Goal: Task Accomplishment & Management: Manage account settings

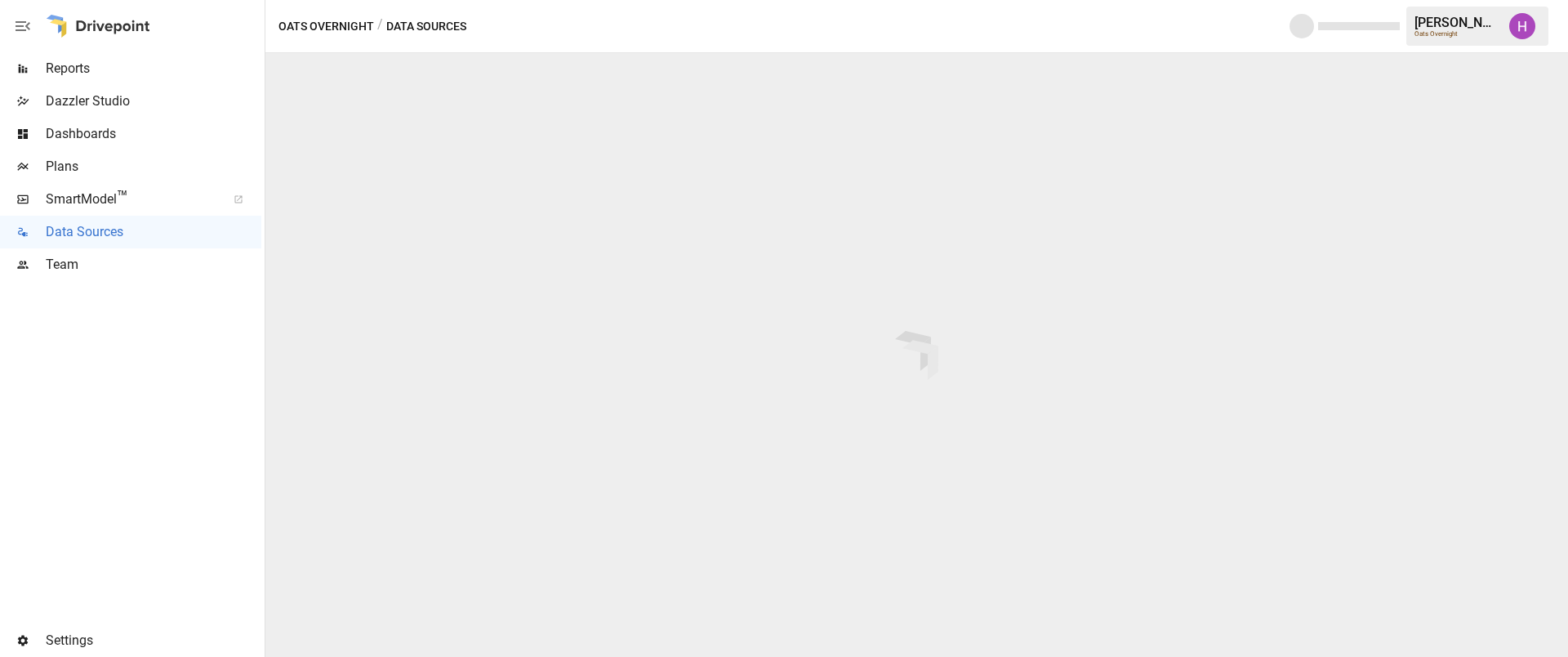
drag, startPoint x: 103, startPoint y: 353, endPoint x: 103, endPoint y: 339, distance: 14.0
click at [103, 353] on div at bounding box center [131, 452] width 262 height 343
click at [58, 151] on div "Plans" at bounding box center [131, 167] width 262 height 33
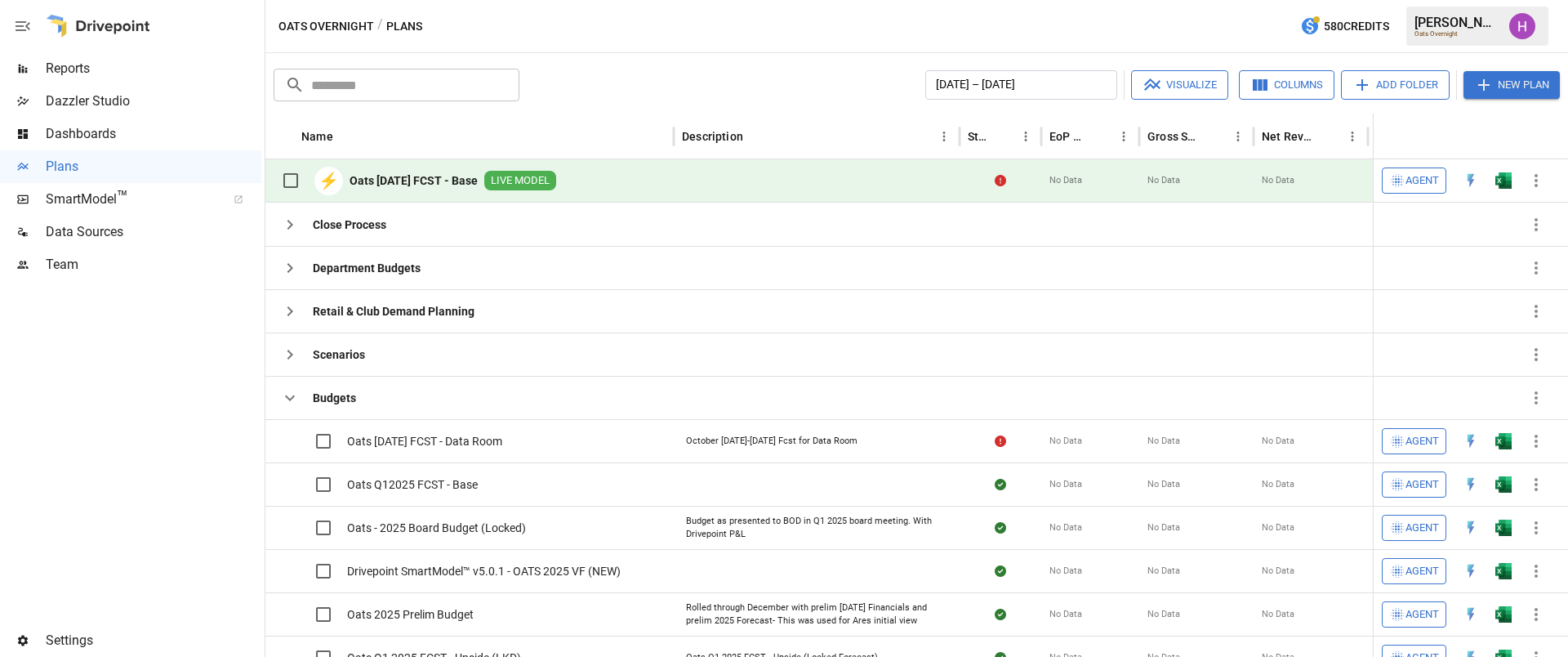
click at [1516, 23] on img "Harry Antonio" at bounding box center [1522, 26] width 26 height 26
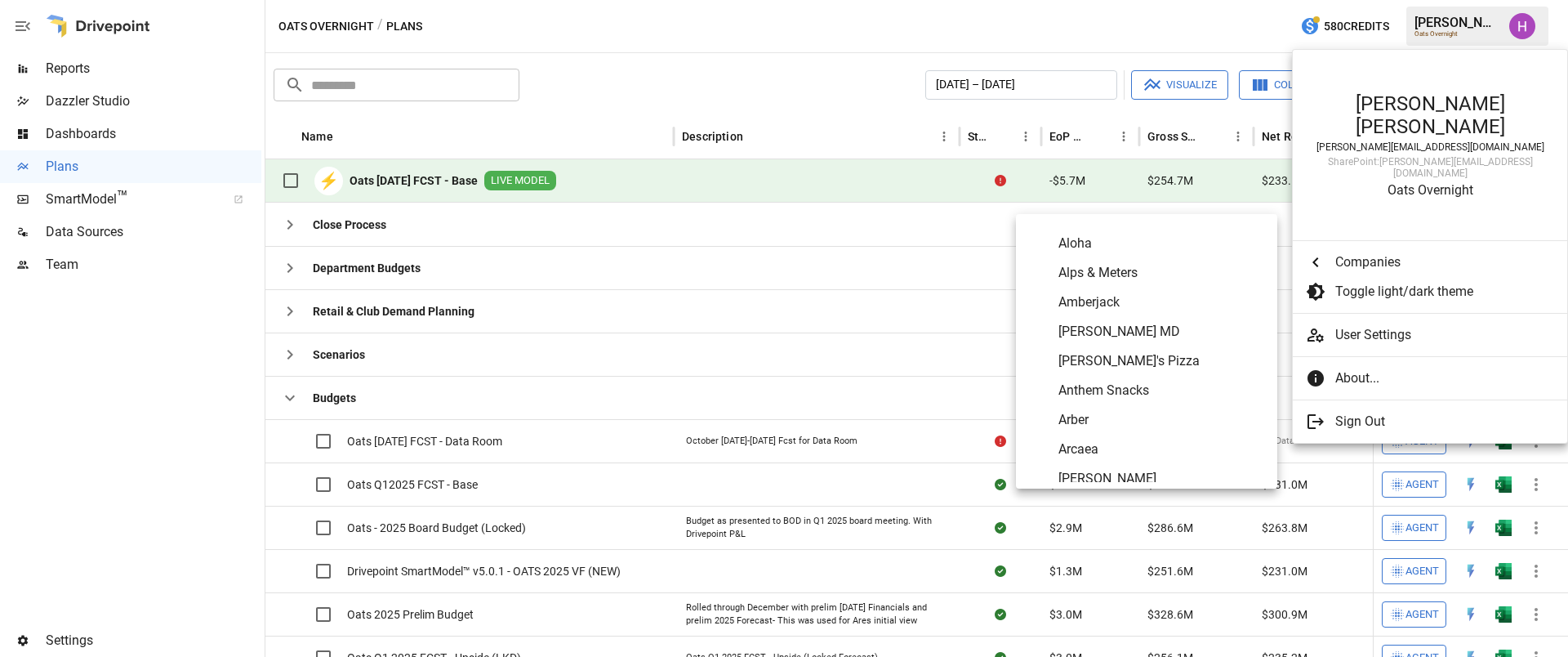
scroll to position [648, 0]
click at [1372, 320] on li "User Settings" at bounding box center [1430, 335] width 275 height 29
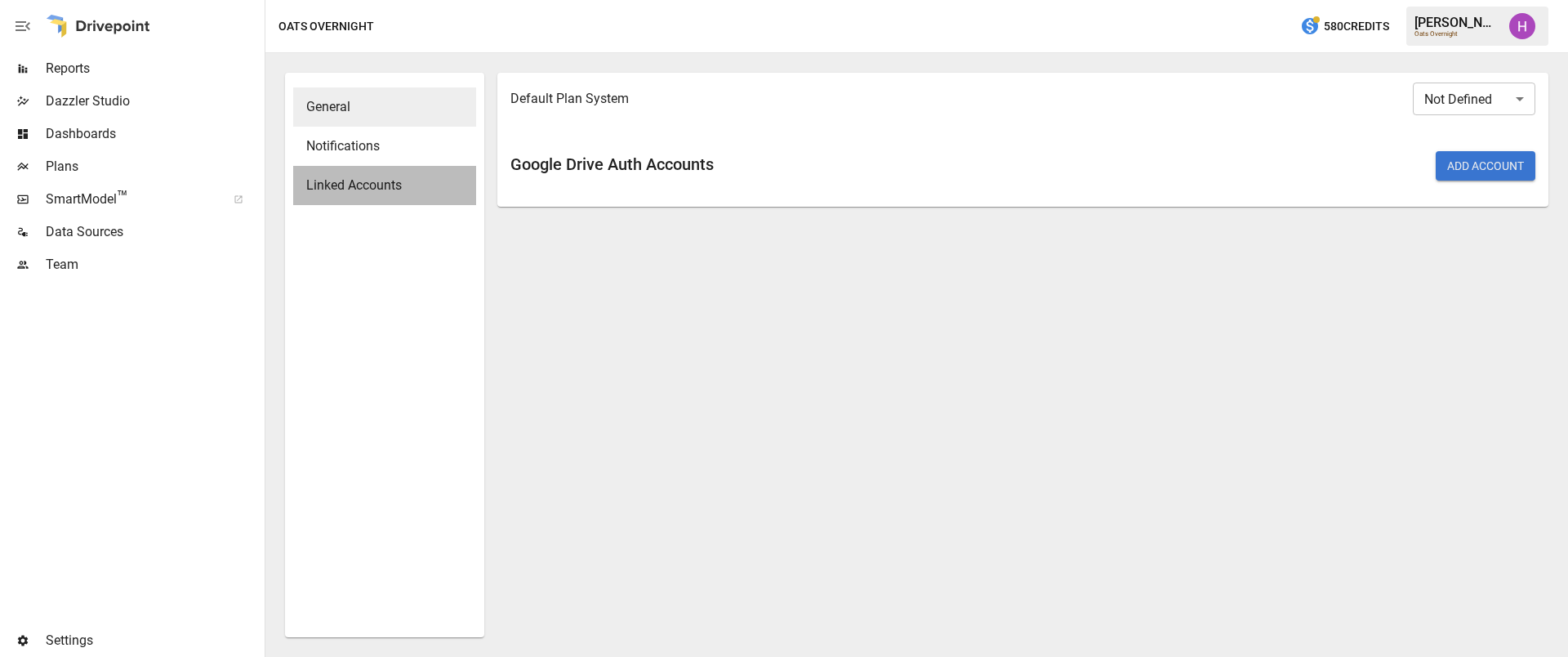
click at [352, 195] on span "Linked Accounts" at bounding box center [385, 185] width 157 height 20
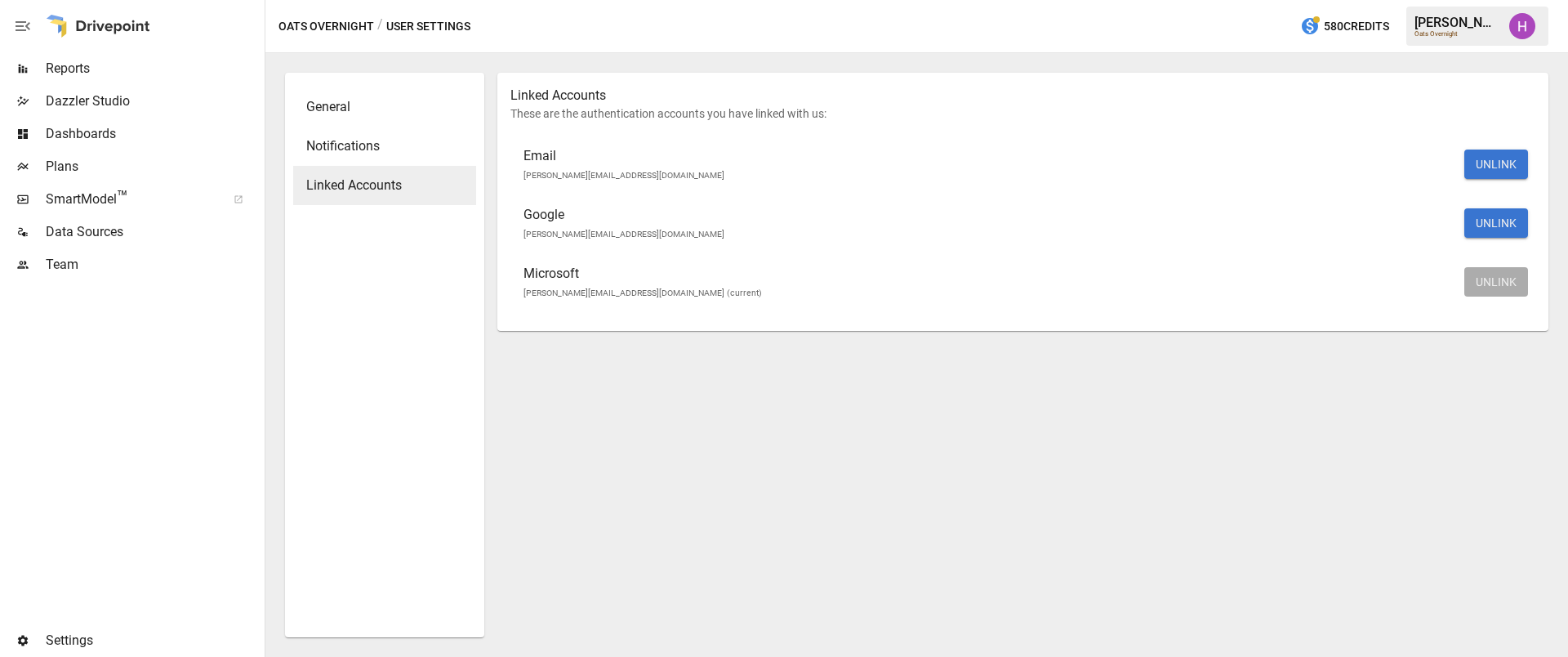
click at [68, 152] on div "Plans" at bounding box center [131, 167] width 262 height 33
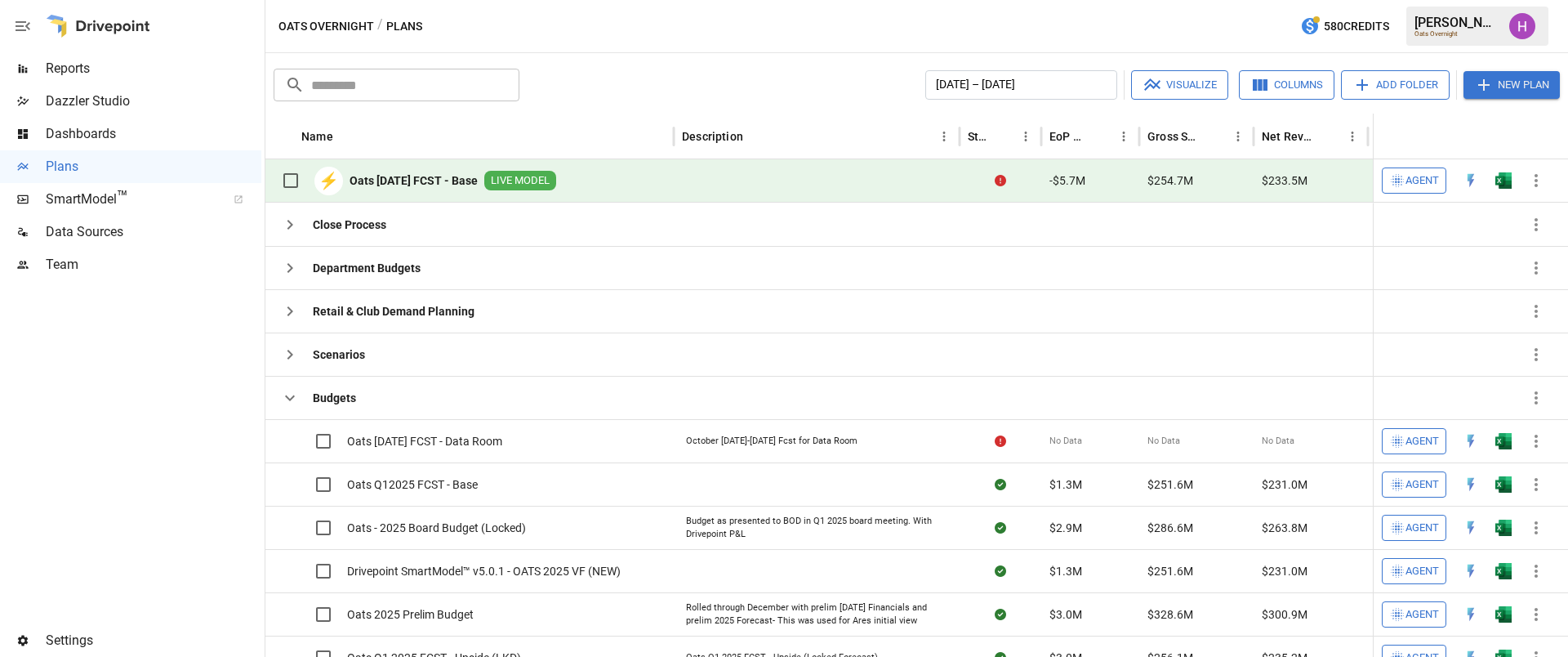
drag, startPoint x: 187, startPoint y: 357, endPoint x: 204, endPoint y: 392, distance: 38.9
click at [187, 357] on div at bounding box center [131, 452] width 262 height 343
click at [1529, 29] on img "Harry Antonio" at bounding box center [1522, 26] width 26 height 26
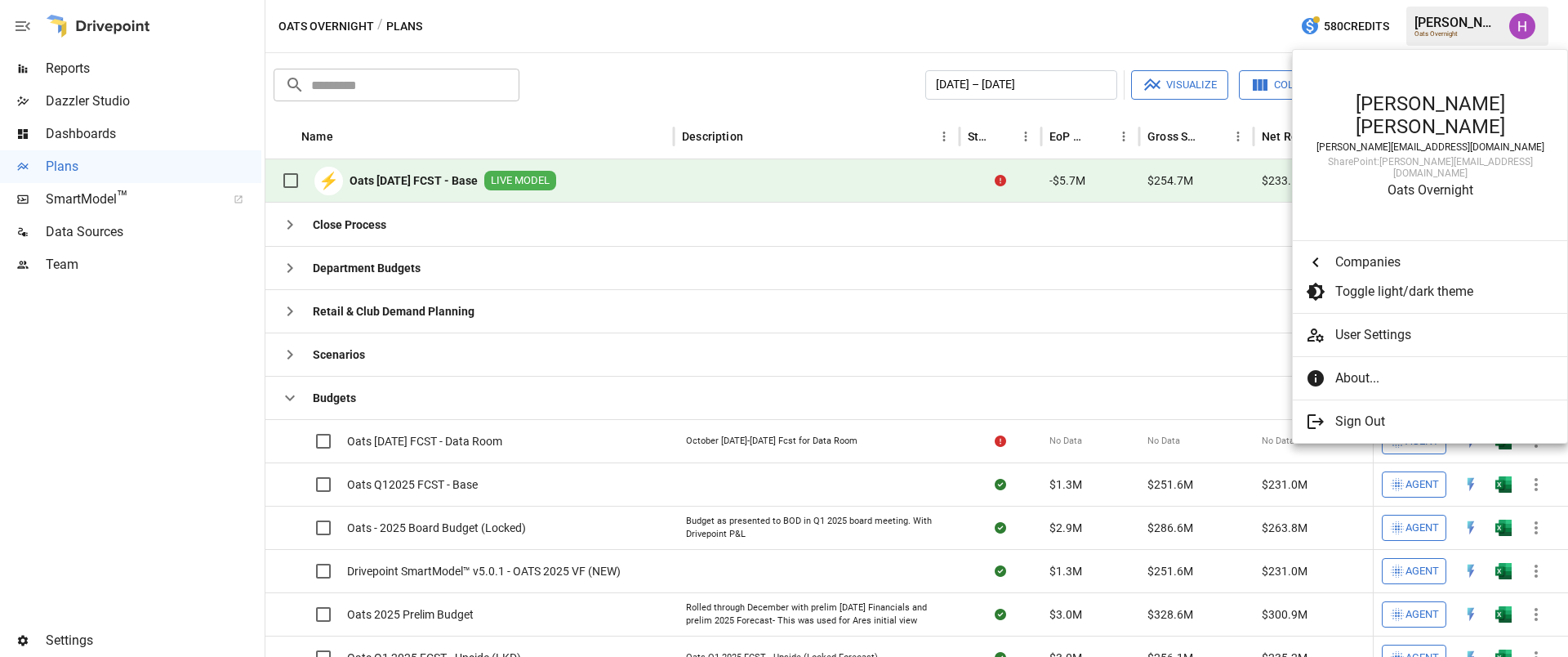
click at [1373, 325] on span "User Settings" at bounding box center [1445, 335] width 219 height 20
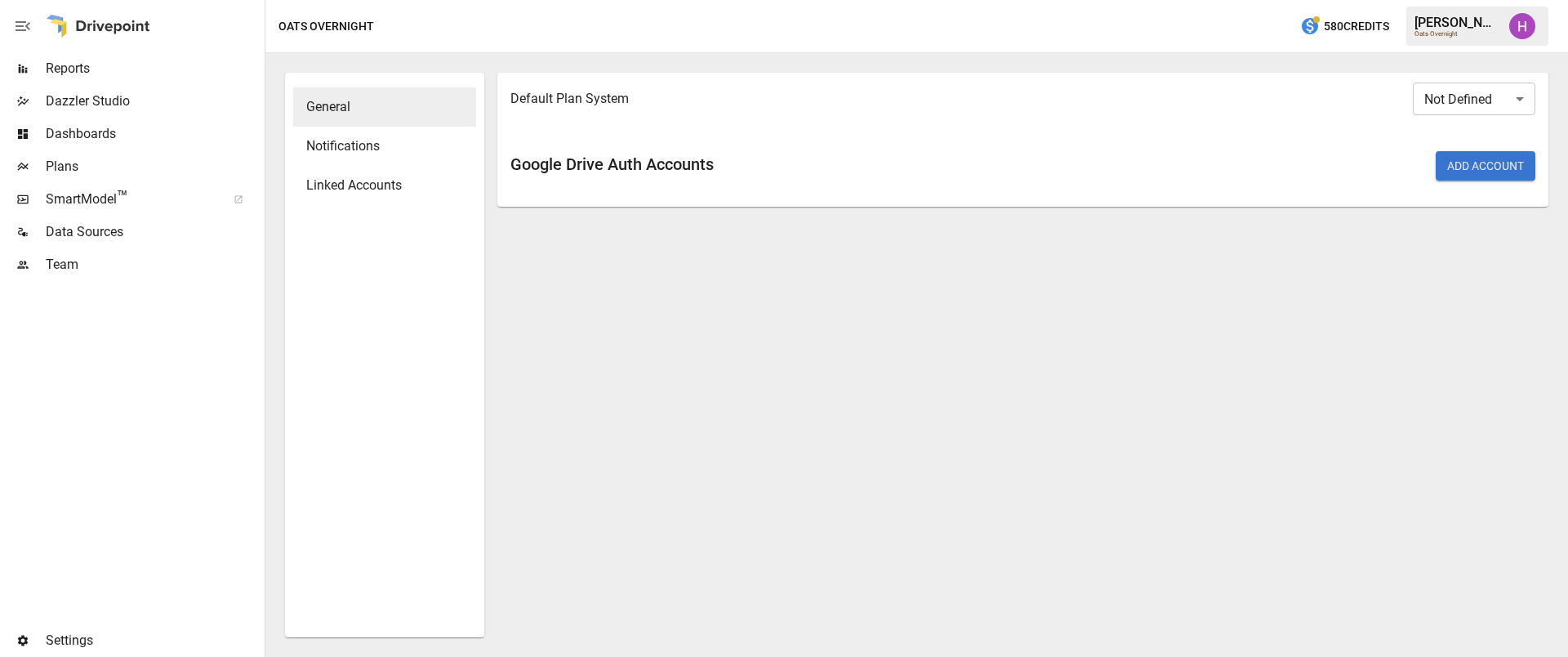
click at [368, 192] on span "Linked Accounts" at bounding box center [385, 185] width 157 height 20
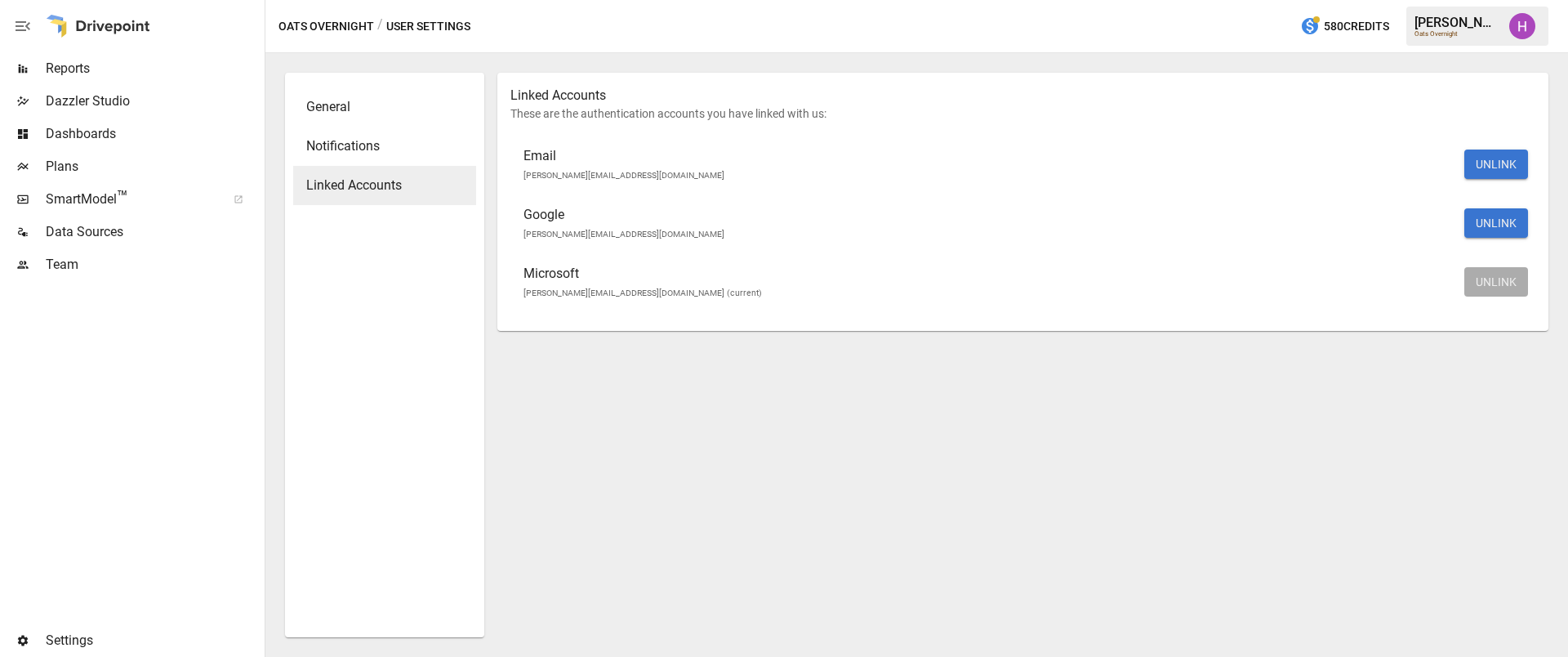
click at [96, 438] on div at bounding box center [131, 452] width 262 height 343
click at [59, 258] on span "Team" at bounding box center [153, 264] width 215 height 20
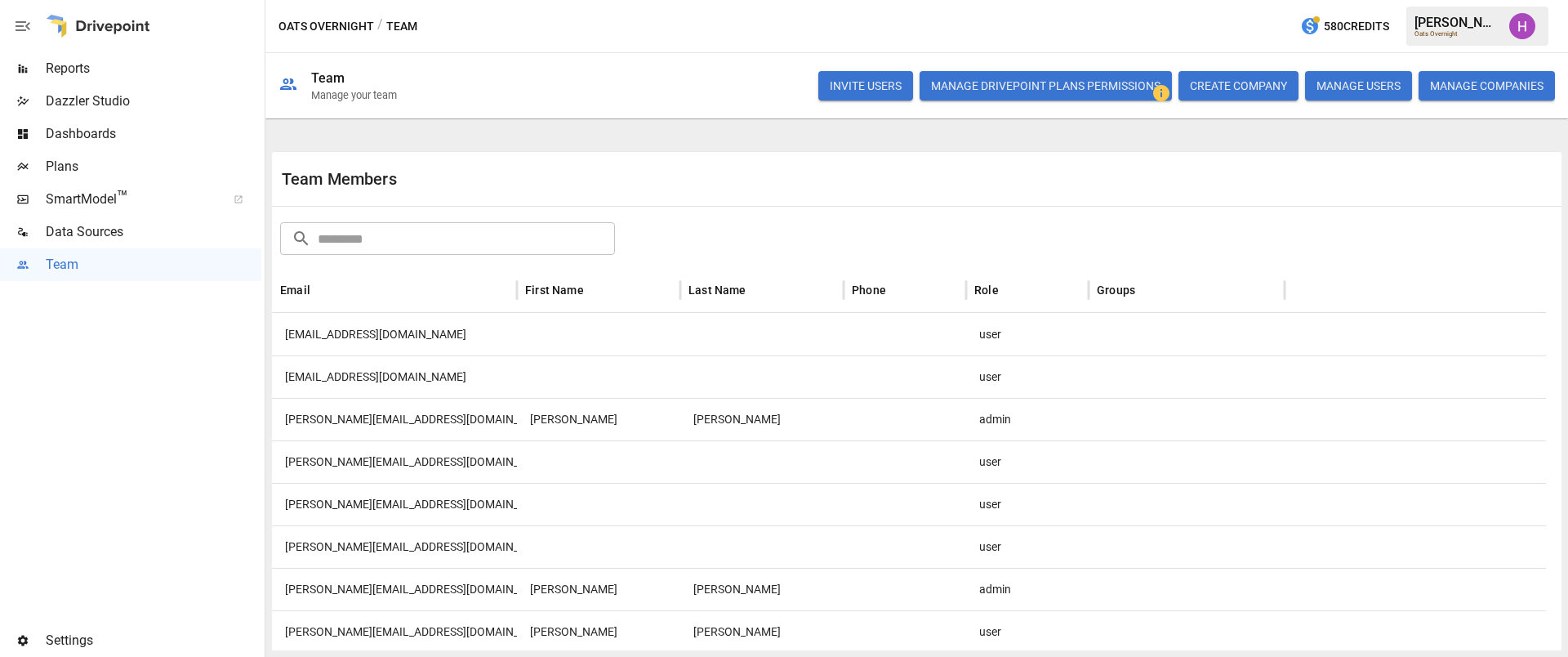
click at [857, 90] on button "INVITE USERS" at bounding box center [865, 86] width 95 height 29
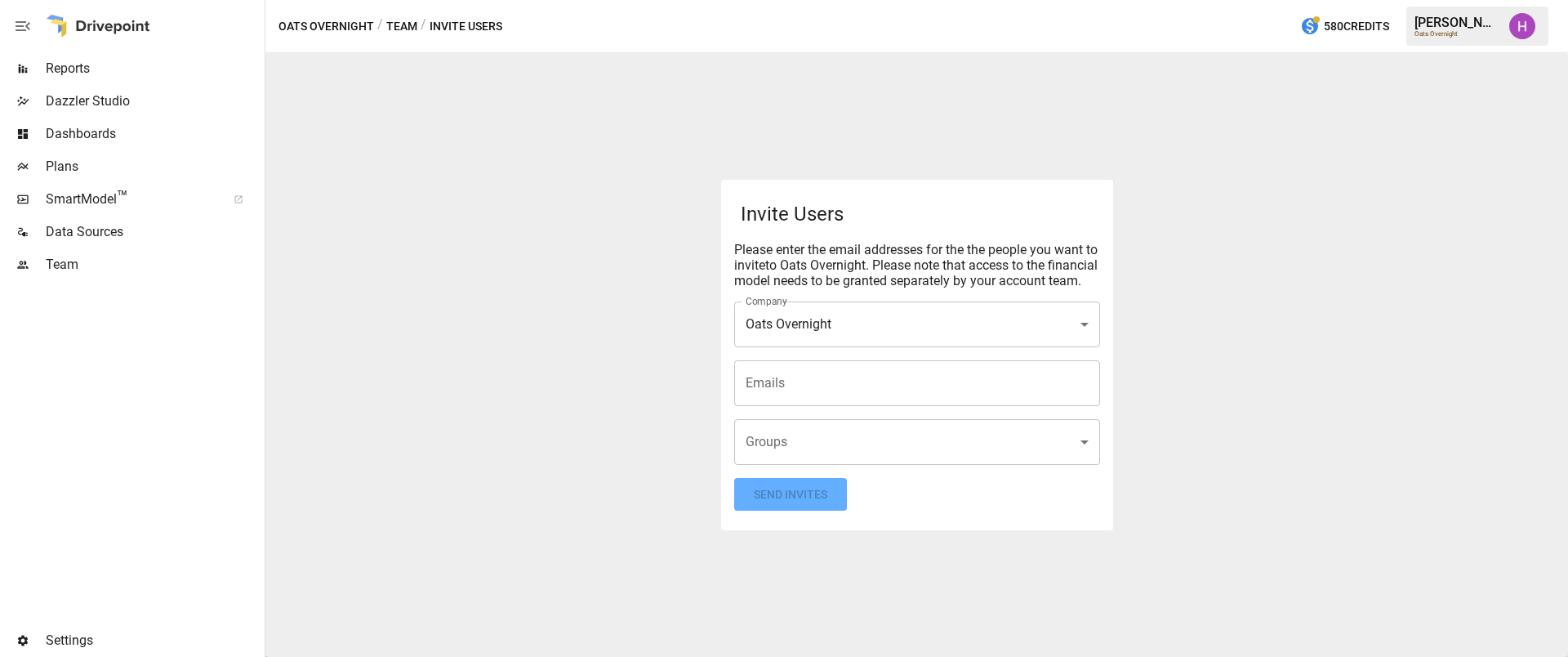
click at [842, 388] on input "Emails" at bounding box center [917, 383] width 351 height 31
click at [509, 244] on div "**********" at bounding box center [916, 355] width 1303 height 604
click at [598, 177] on div "**********" at bounding box center [916, 355] width 1303 height 604
click at [54, 272] on span "Team" at bounding box center [153, 264] width 215 height 20
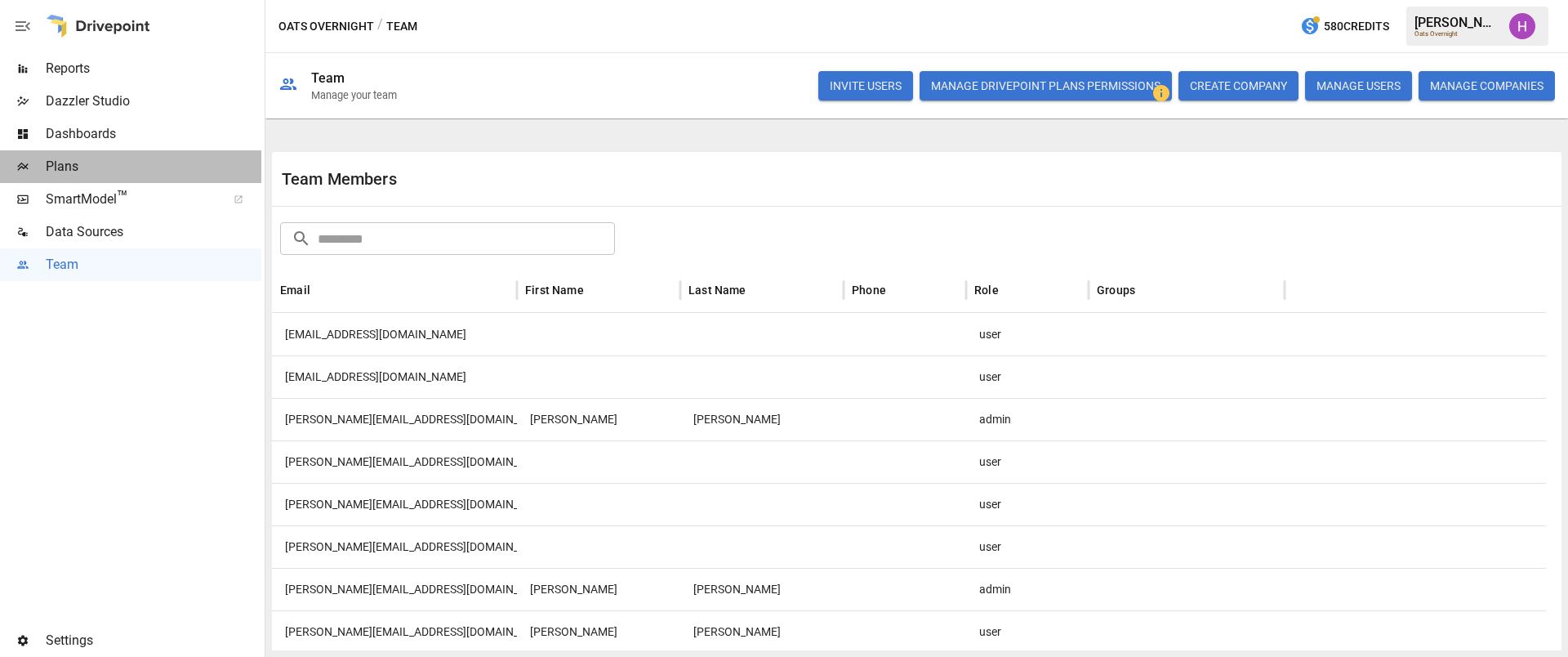
click at [70, 168] on span "Plans" at bounding box center [153, 166] width 215 height 20
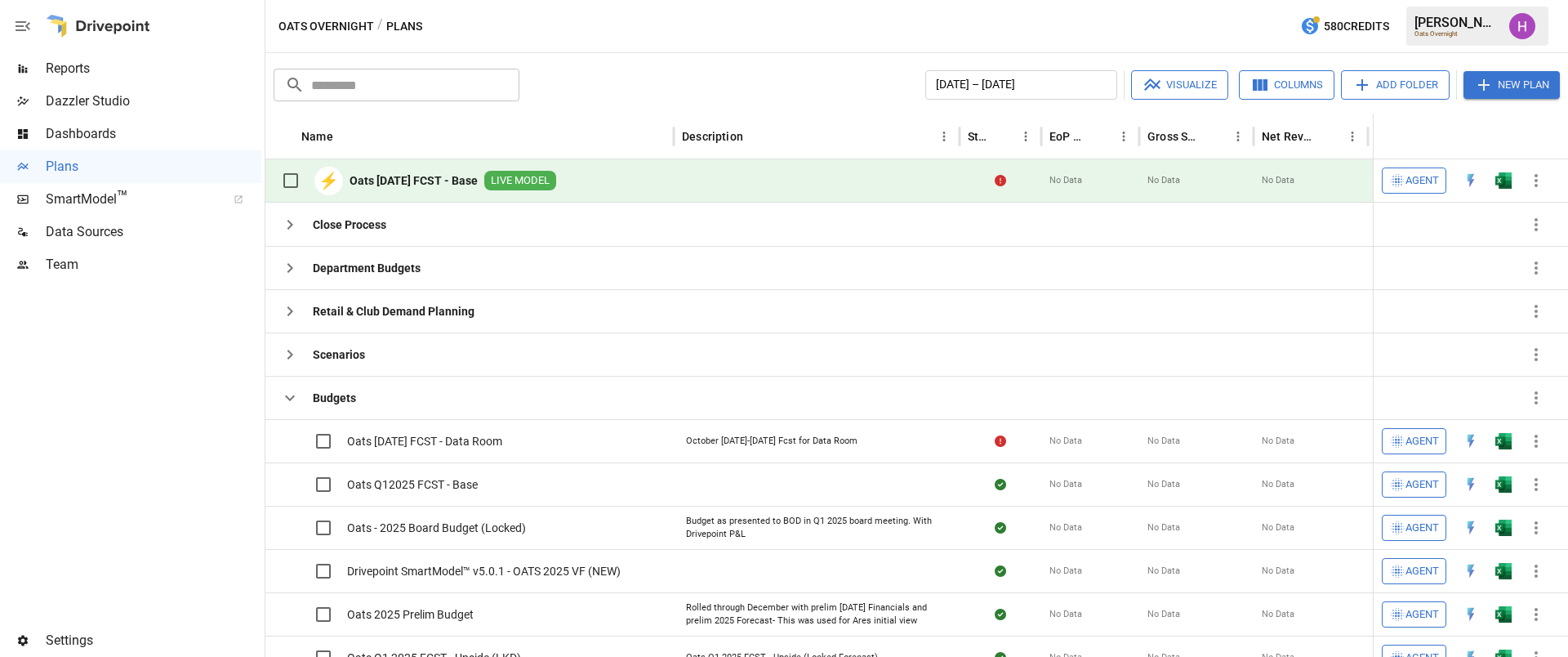
click at [60, 68] on span "Reports" at bounding box center [153, 68] width 215 height 20
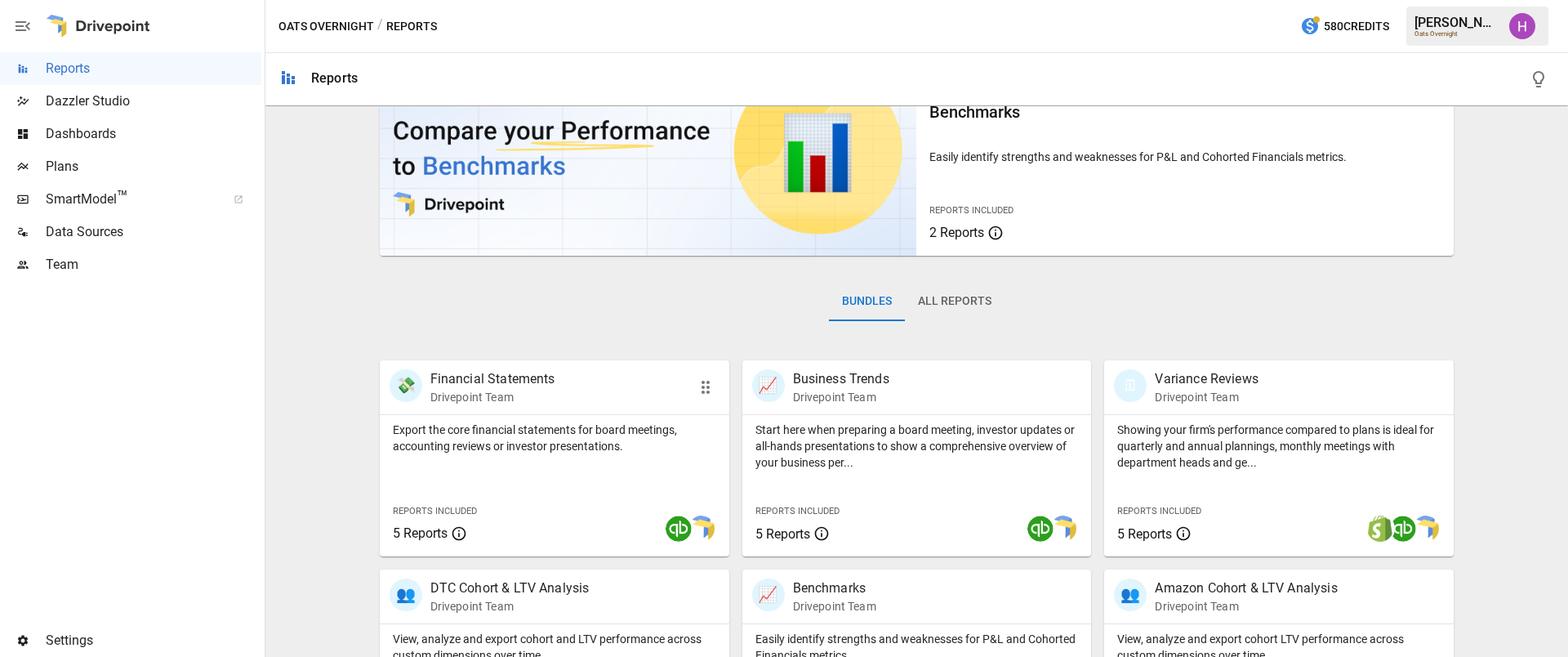
scroll to position [307, 0]
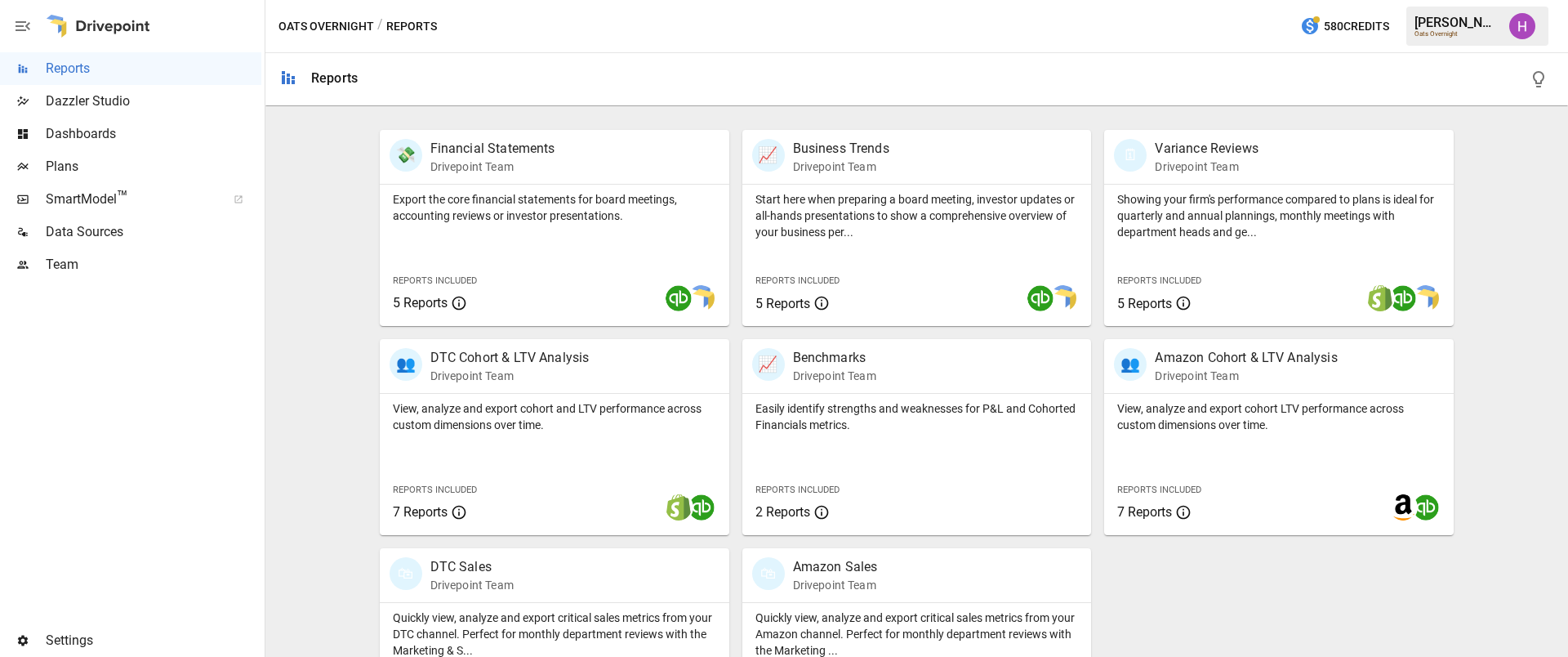
click at [61, 265] on span "Team" at bounding box center [153, 264] width 215 height 20
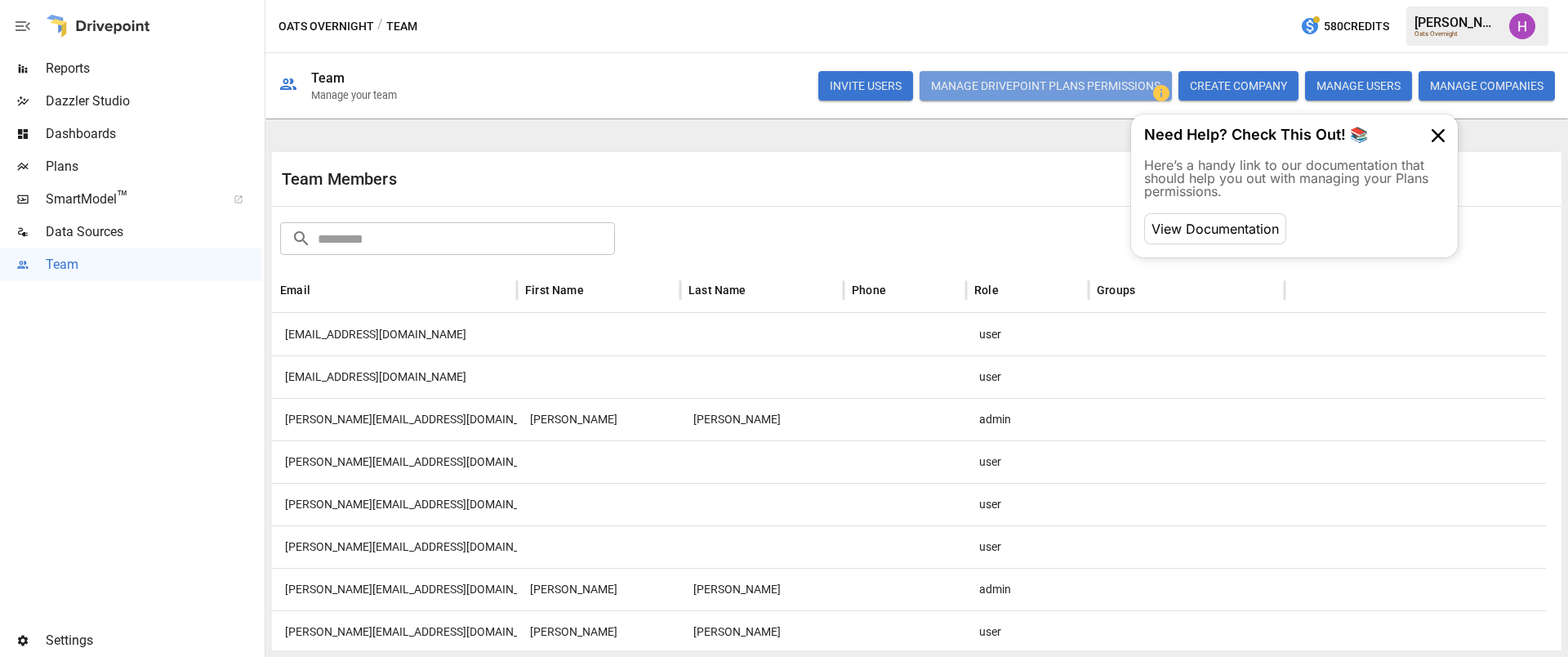
click at [1077, 88] on button "Manage Drivepoint Plans Permissions" at bounding box center [1045, 86] width 252 height 29
click at [1078, 81] on button "Manage Drivepoint Plans Permissions" at bounding box center [1045, 86] width 252 height 29
click at [46, 406] on div at bounding box center [131, 452] width 262 height 343
click at [1208, 228] on div "View Documentation" at bounding box center [1215, 229] width 142 height 31
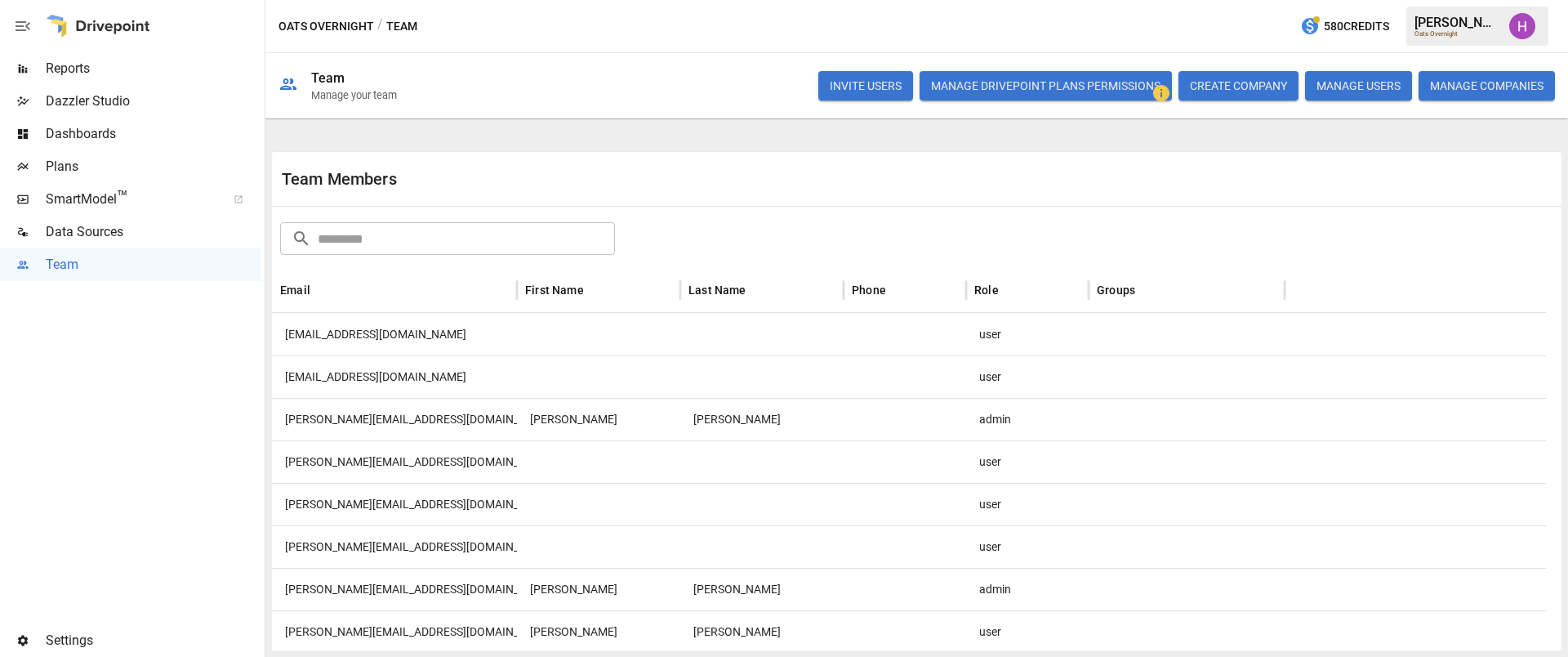
click at [151, 404] on div at bounding box center [131, 452] width 262 height 343
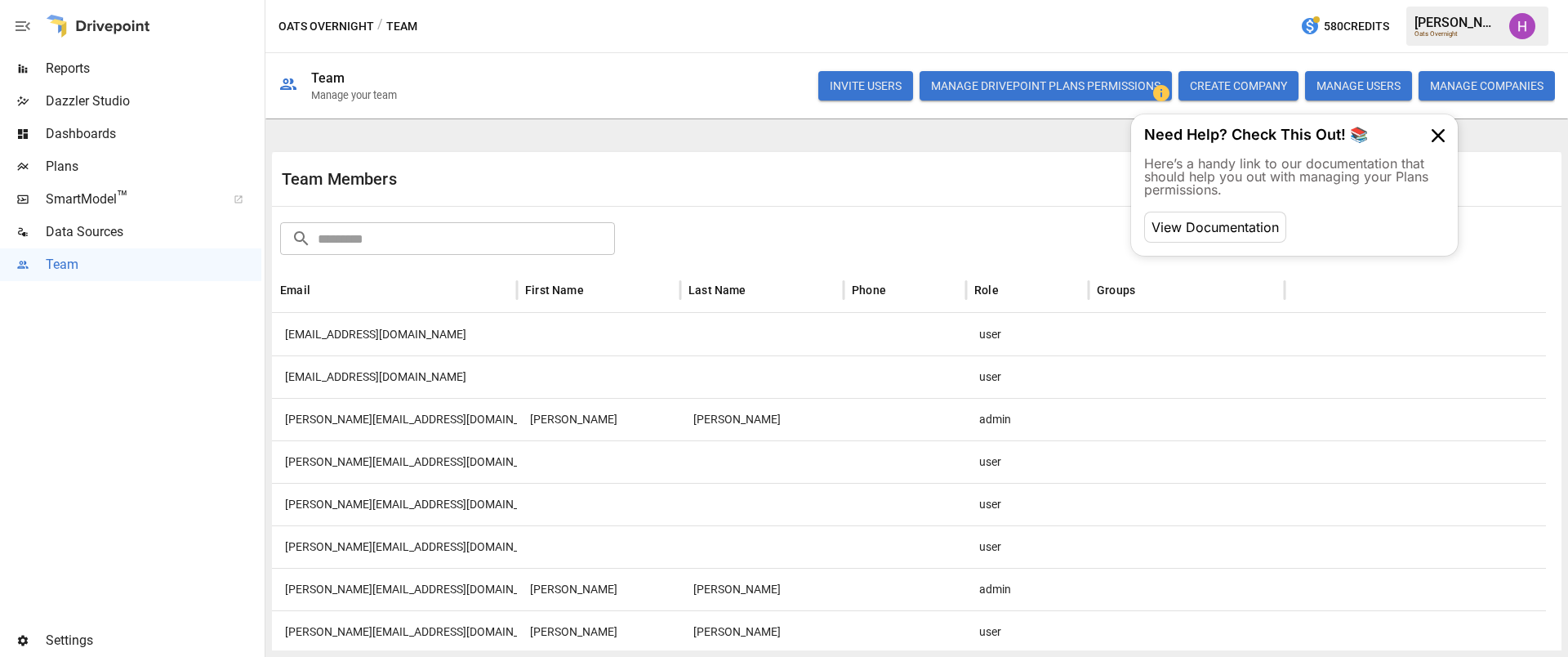
click at [1015, 86] on button "Manage Drivepoint Plans Permissions" at bounding box center [1045, 86] width 252 height 29
